Goal: Obtain resource: Obtain resource

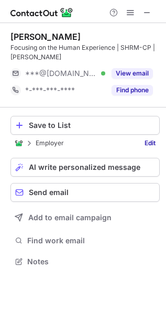
scroll to position [254, 166]
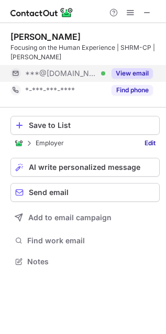
click at [126, 72] on button "View email" at bounding box center [132, 73] width 41 height 10
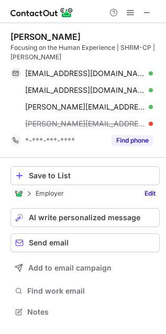
scroll to position [305, 166]
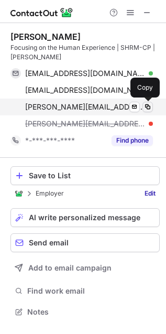
click at [150, 104] on span at bounding box center [148, 107] width 8 height 8
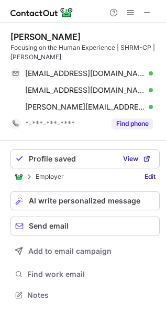
scroll to position [288, 166]
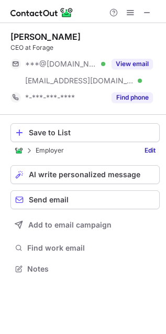
scroll to position [262, 166]
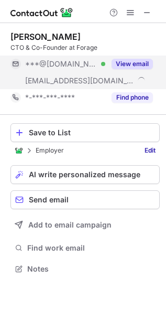
click at [127, 64] on button "View email" at bounding box center [132, 64] width 41 height 10
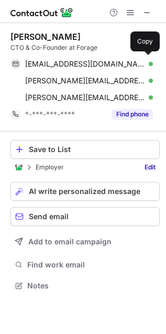
scroll to position [278, 166]
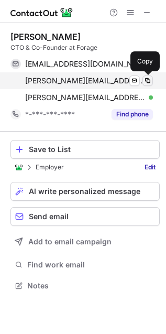
click at [144, 81] on span at bounding box center [148, 81] width 8 height 8
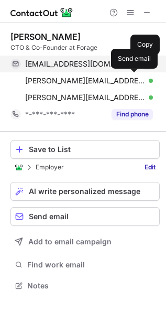
click at [148, 64] on span at bounding box center [148, 64] width 8 height 8
